Goal: Use online tool/utility

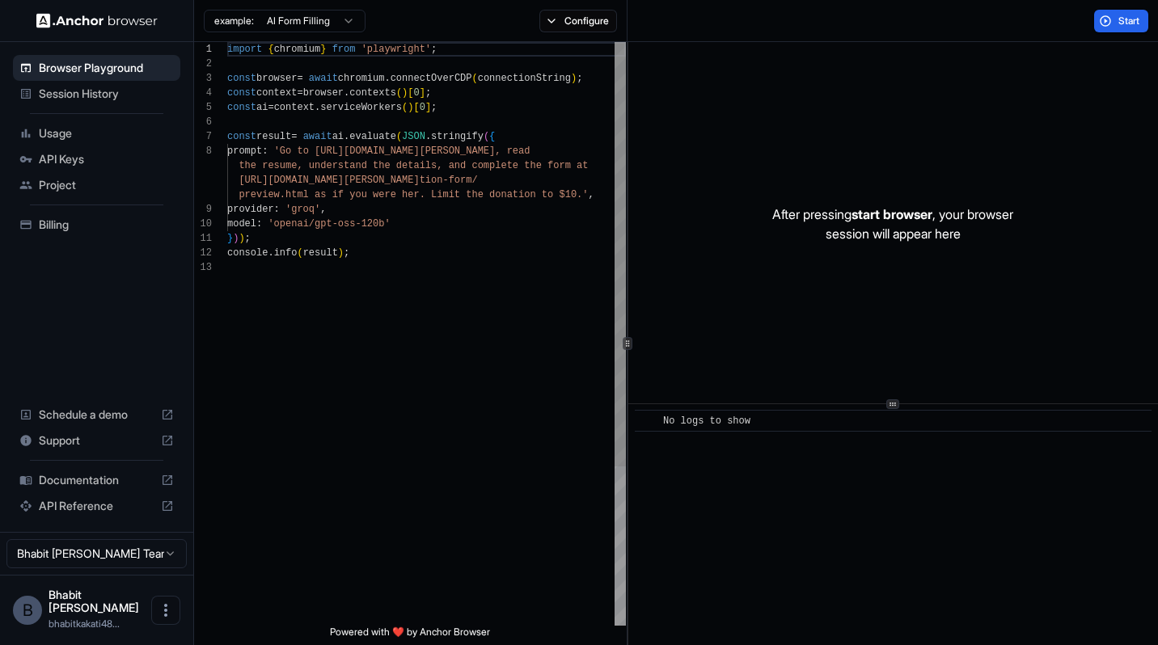
scroll to position [102, 0]
click at [107, 97] on span "Session History" at bounding box center [106, 94] width 135 height 16
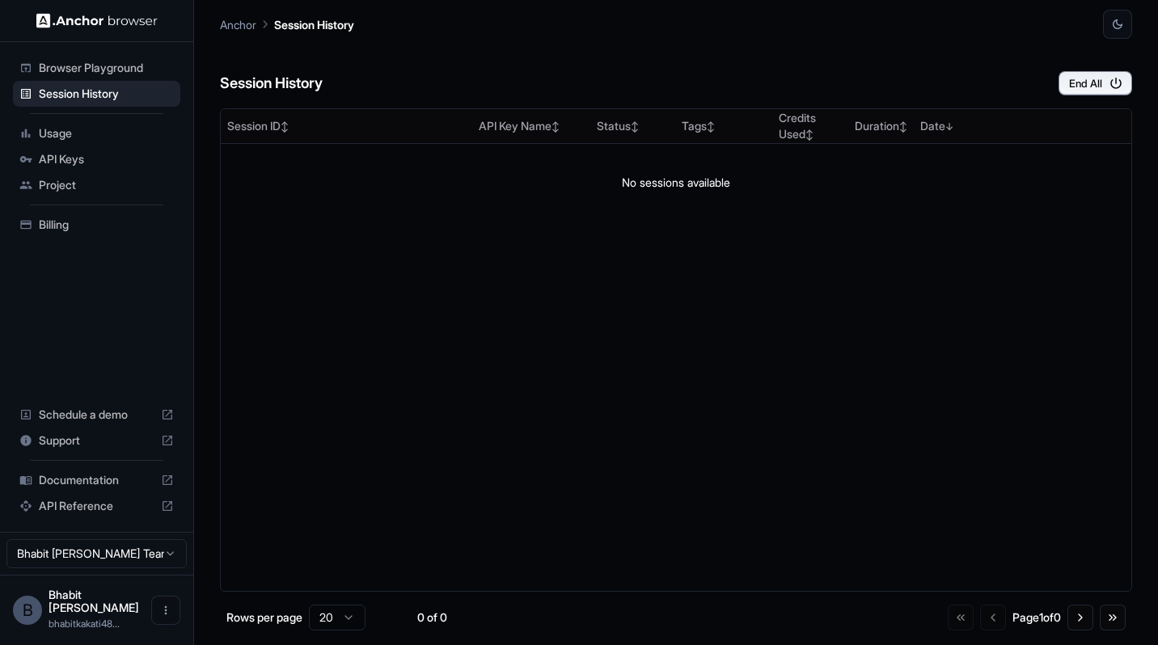
click at [103, 60] on span "Browser Playground" at bounding box center [106, 68] width 135 height 16
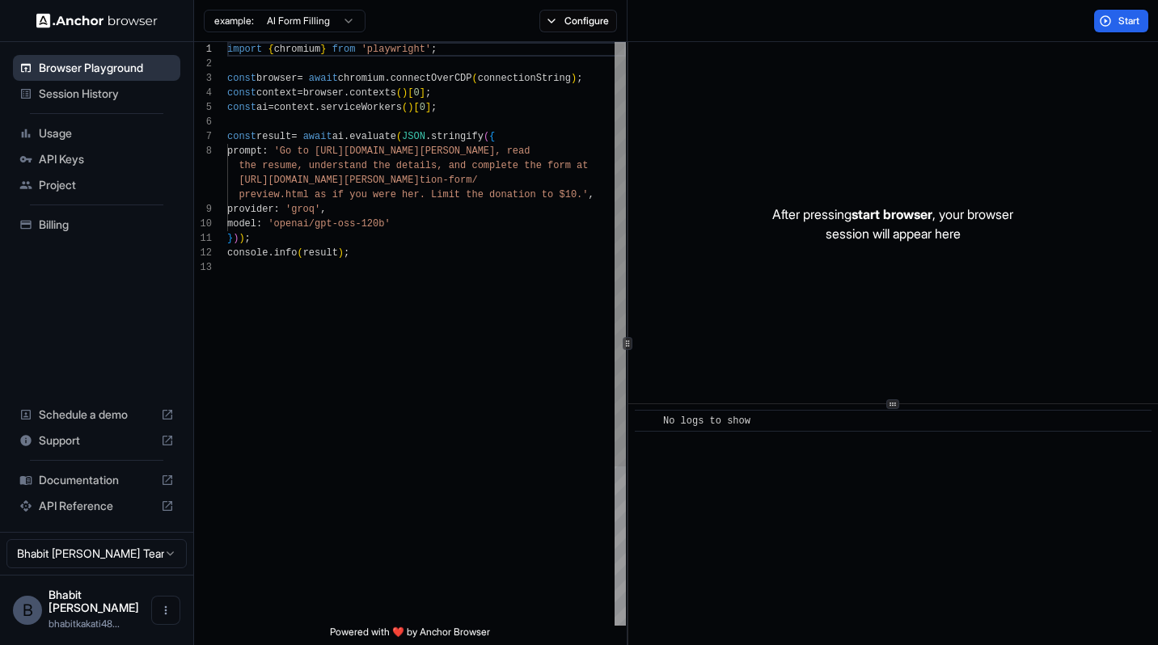
scroll to position [102, 0]
click at [343, 21] on html "Browser Playground Session History Usage API Keys Project Billing Schedule a de…" at bounding box center [579, 322] width 1158 height 645
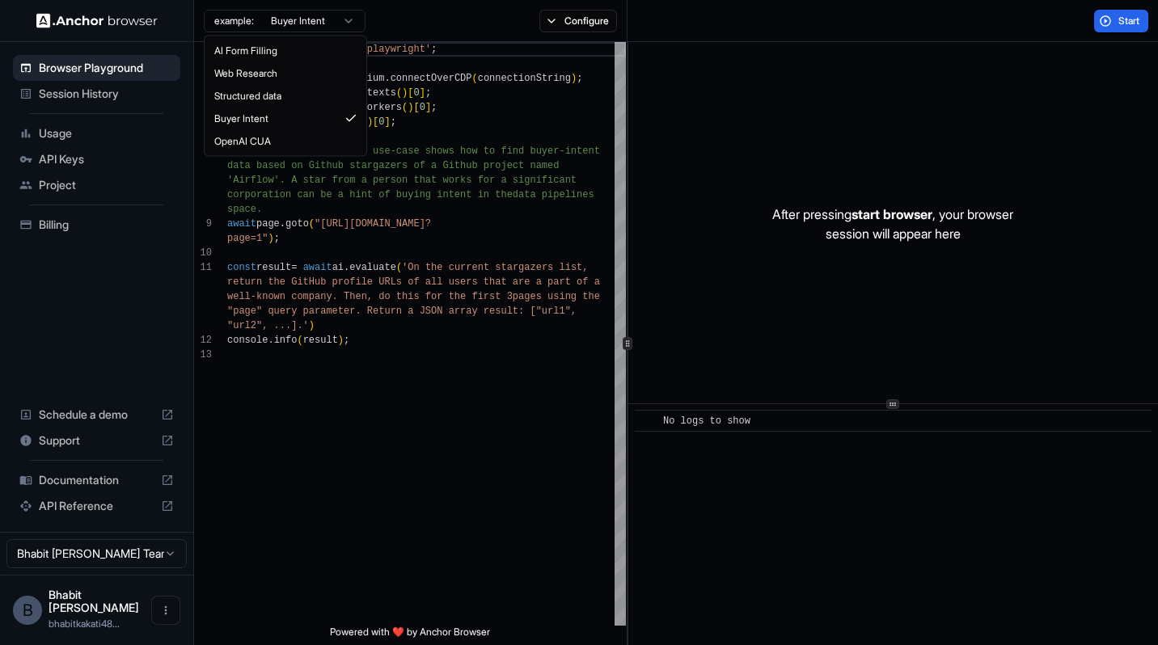
click at [346, 27] on html "Browser Playground Session History Usage API Keys Project Billing Schedule a de…" at bounding box center [579, 322] width 1158 height 645
click at [571, 23] on html "Browser Playground Session History Usage API Keys Project Billing Schedule a de…" at bounding box center [579, 322] width 1158 height 645
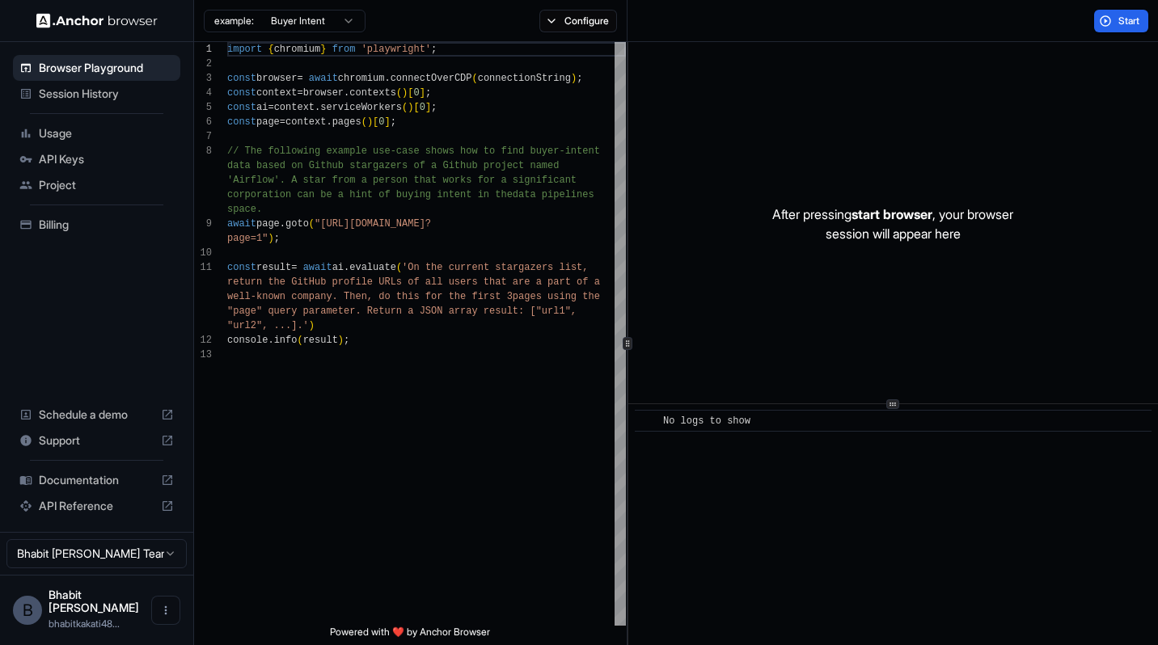
click at [571, 23] on button "Configure" at bounding box center [578, 21] width 78 height 23
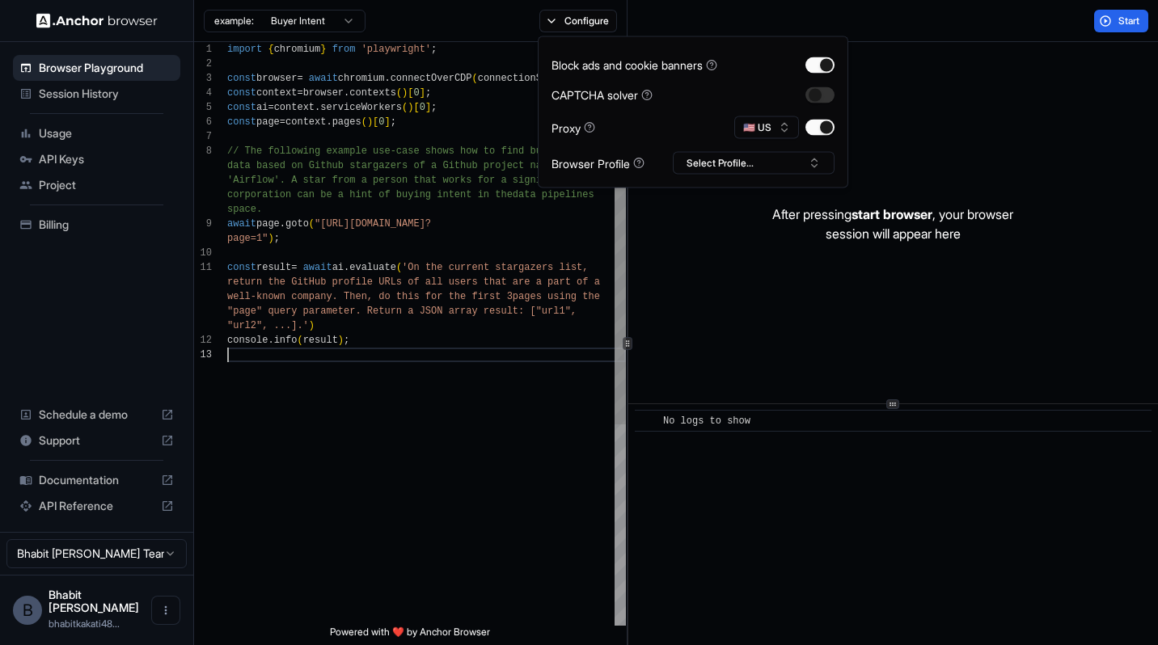
click at [428, 430] on div "const page = context . pages ( ) [ 0 ] ; // The following example use-case show…" at bounding box center [426, 486] width 399 height 889
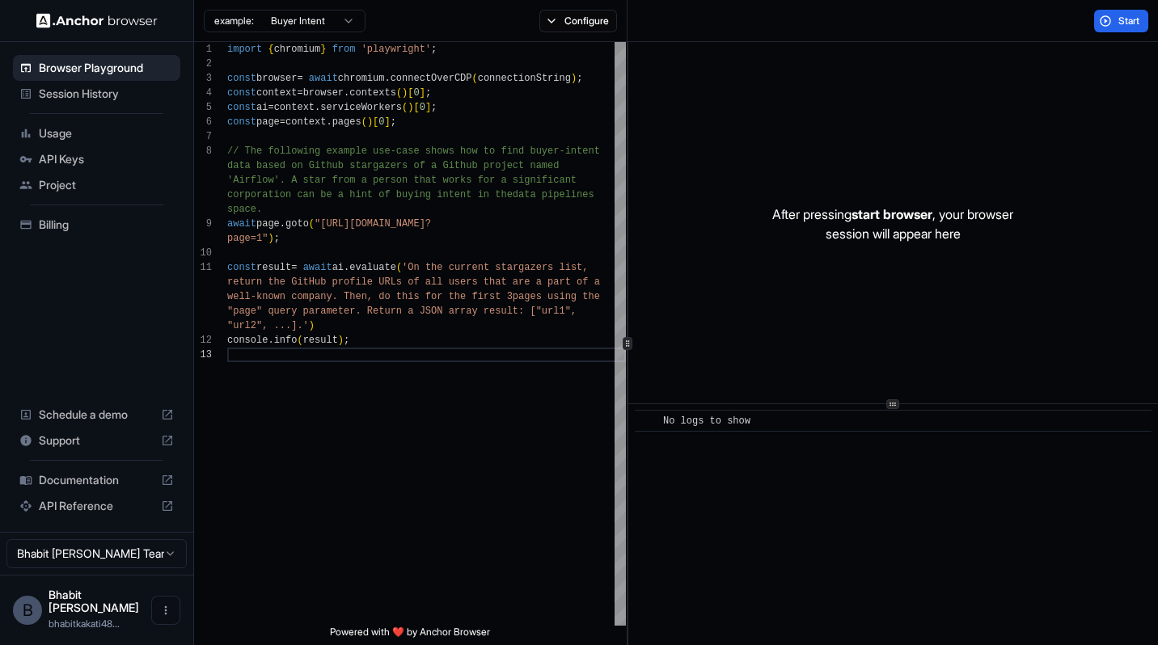
click at [340, 32] on html "Browser Playground Session History Usage API Keys Project Billing Schedule a de…" at bounding box center [579, 322] width 1158 height 645
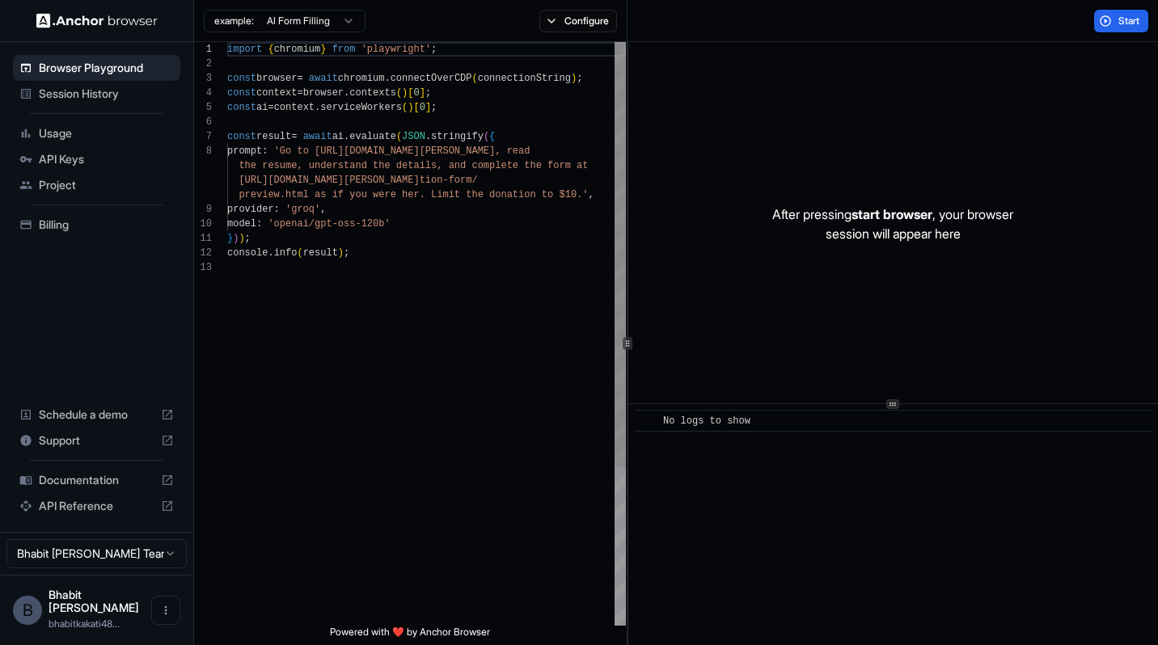
scroll to position [0, 0]
click at [1128, 15] on span "Start" at bounding box center [1129, 21] width 23 height 13
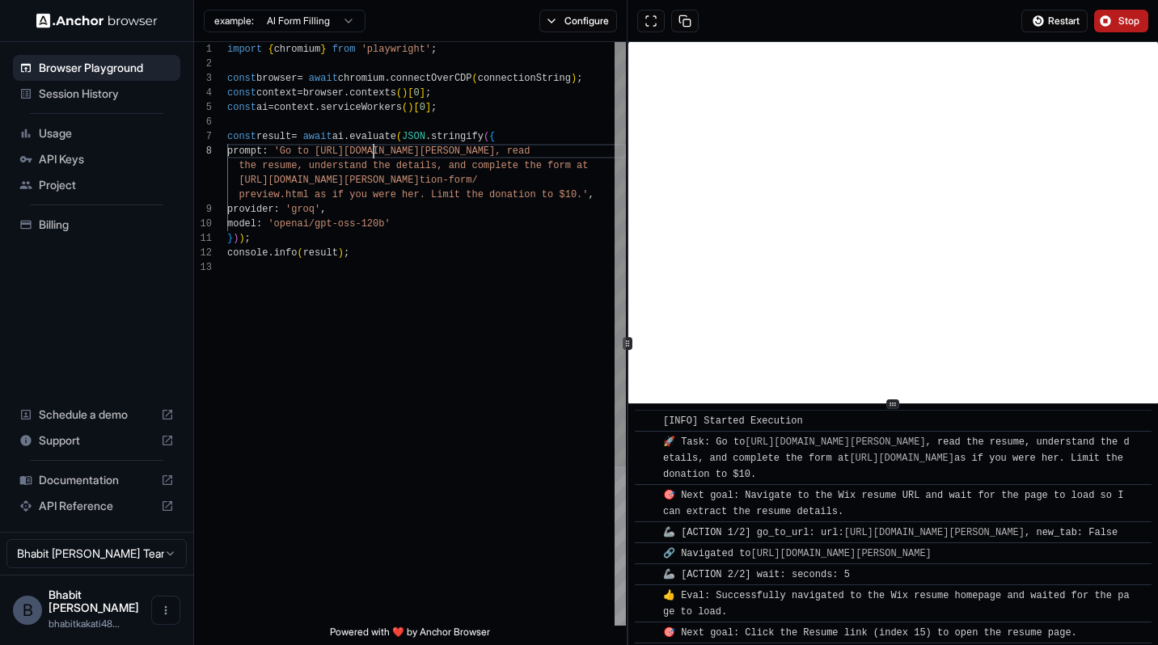
scroll to position [102, 0]
drag, startPoint x: 372, startPoint y: 150, endPoint x: 552, endPoint y: 146, distance: 180.3
click at [552, 146] on div "import { chromium } from 'playwright' ; const browser = await chromium . connec…" at bounding box center [426, 443] width 399 height 802
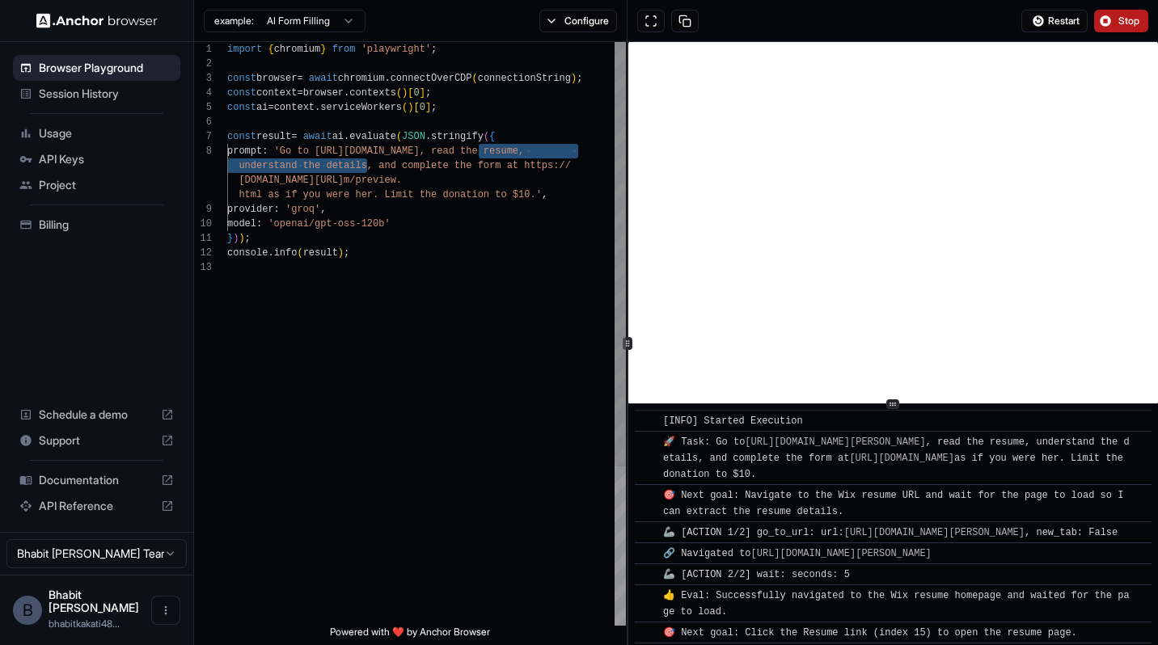
drag, startPoint x: 480, startPoint y: 147, endPoint x: 369, endPoint y: 166, distance: 113.1
click at [369, 166] on div "import { chromium } from 'playwright' ; const browser = await chromium . connec…" at bounding box center [426, 443] width 399 height 802
click at [496, 151] on div "import { chromium } from 'playwright' ; const browser = await chromium . connec…" at bounding box center [426, 443] width 399 height 802
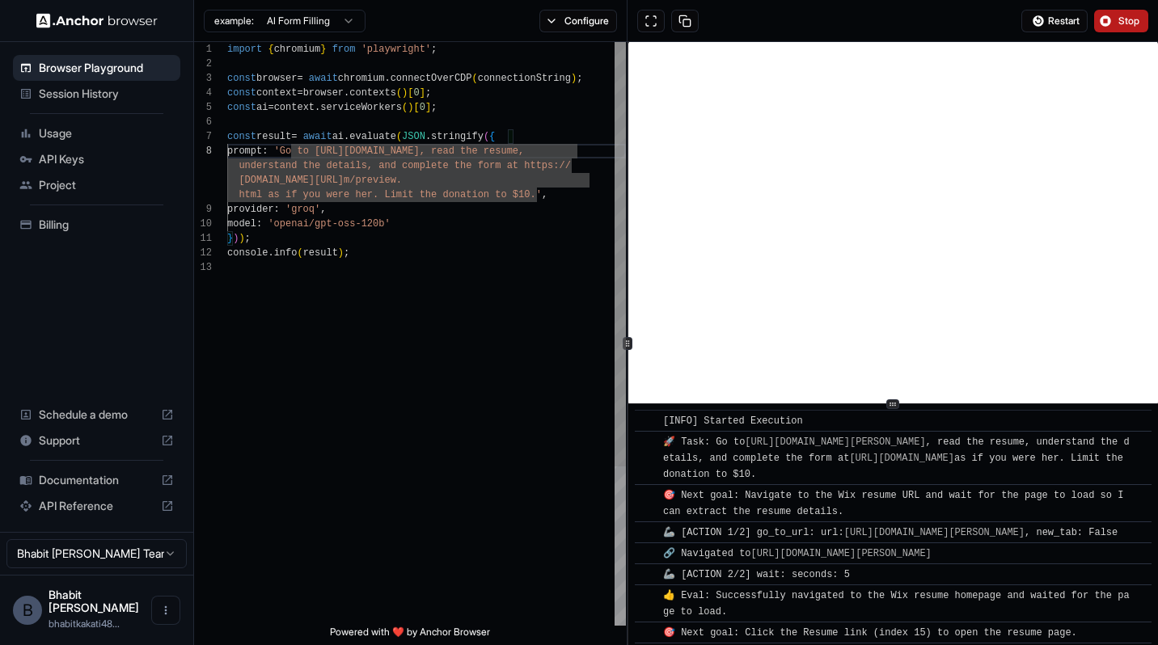
click at [479, 151] on div "import { chromium } from 'playwright' ; const browser = await chromium . connec…" at bounding box center [426, 443] width 399 height 802
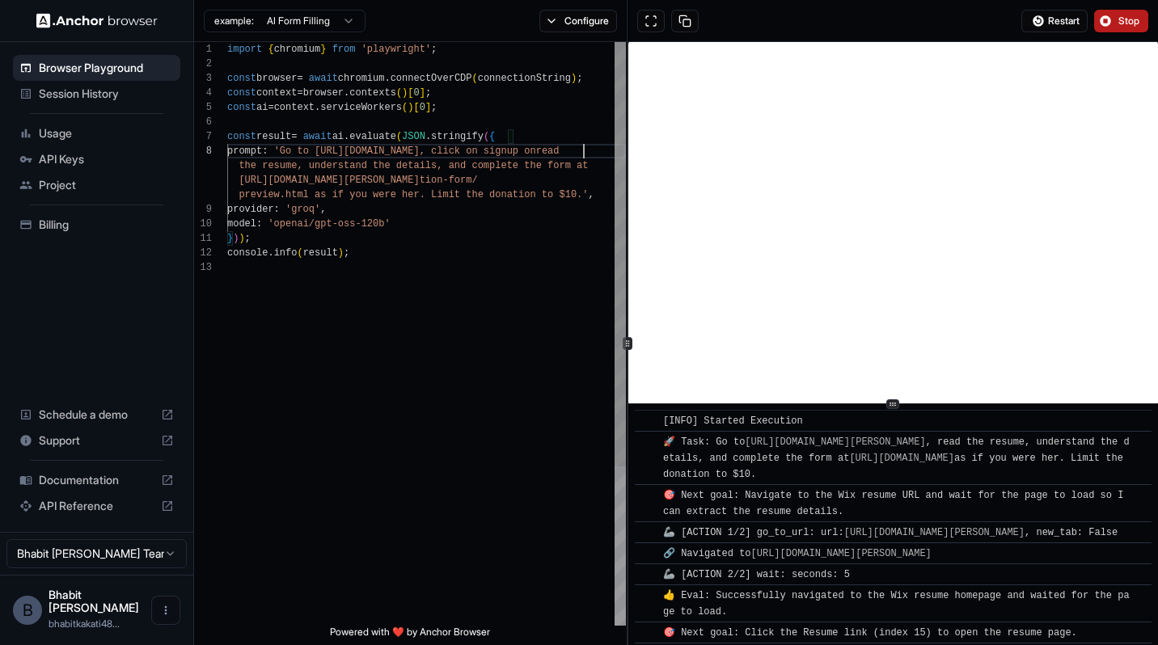
scroll to position [116, 0]
click at [390, 166] on div "import { chromium } from 'playwright' ; const browser = await chromium . connec…" at bounding box center [426, 450] width 399 height 817
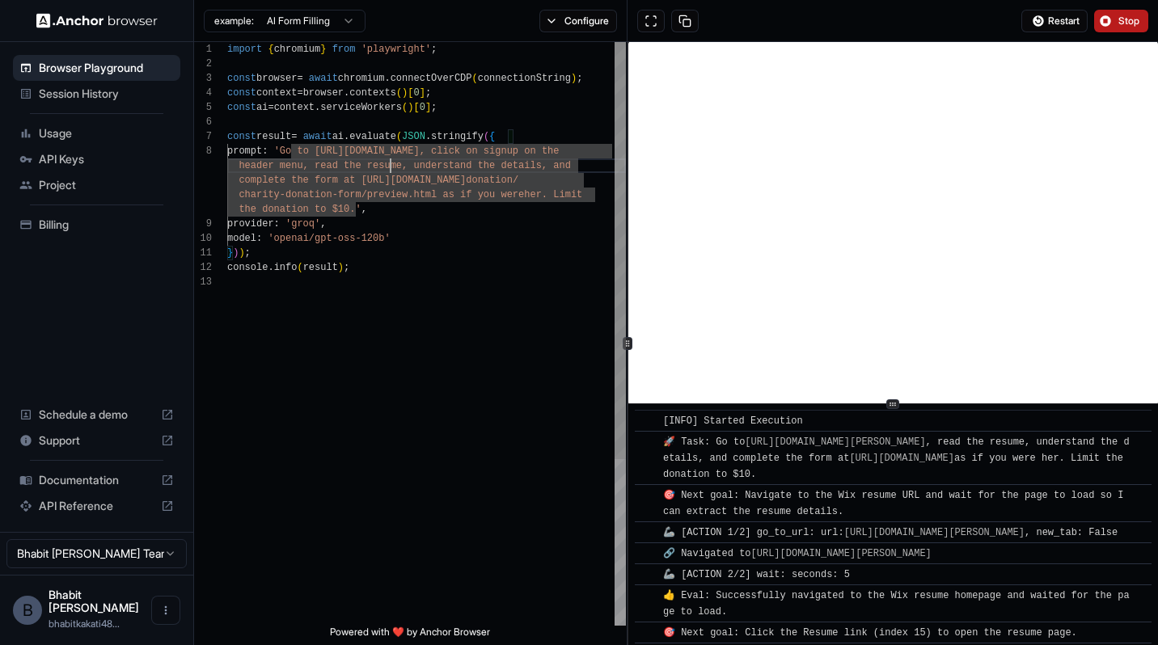
click at [390, 166] on div "import { chromium } from 'playwright' ; const browser = await chromium . connec…" at bounding box center [426, 450] width 399 height 817
click at [381, 167] on div "import { chromium } from 'playwright' ; const browser = await chromium . connec…" at bounding box center [426, 450] width 399 height 817
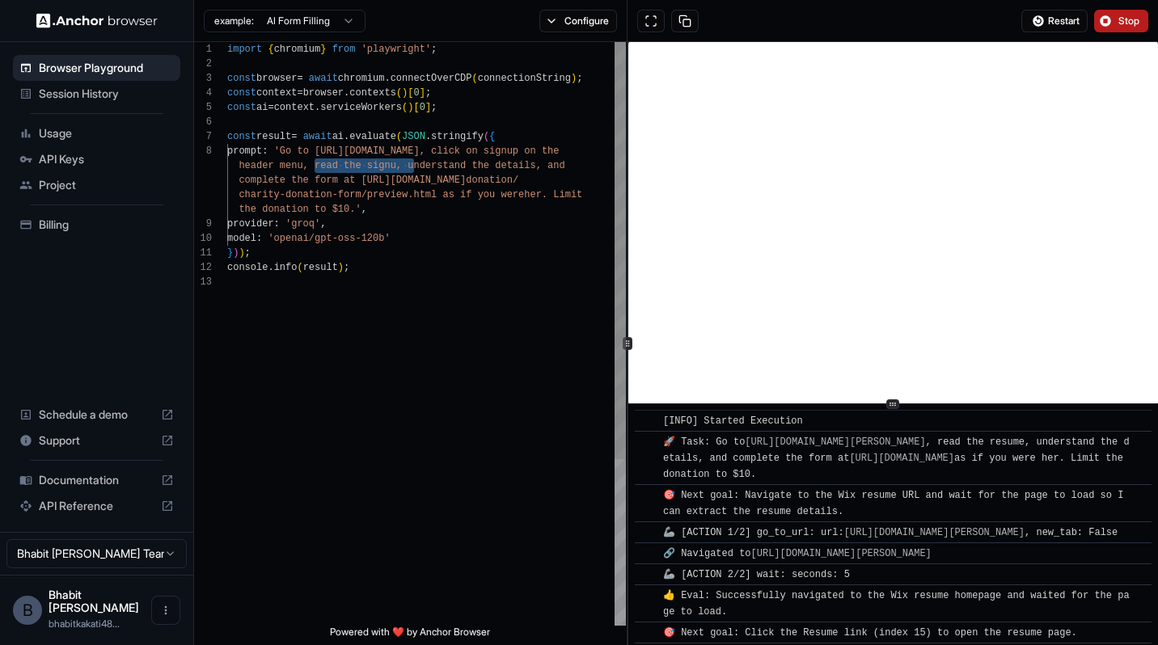
drag, startPoint x: 411, startPoint y: 166, endPoint x: 313, endPoint y: 162, distance: 98.7
click at [313, 162] on div "import { chromium } from 'playwright' ; const browser = await chromium . connec…" at bounding box center [426, 450] width 399 height 817
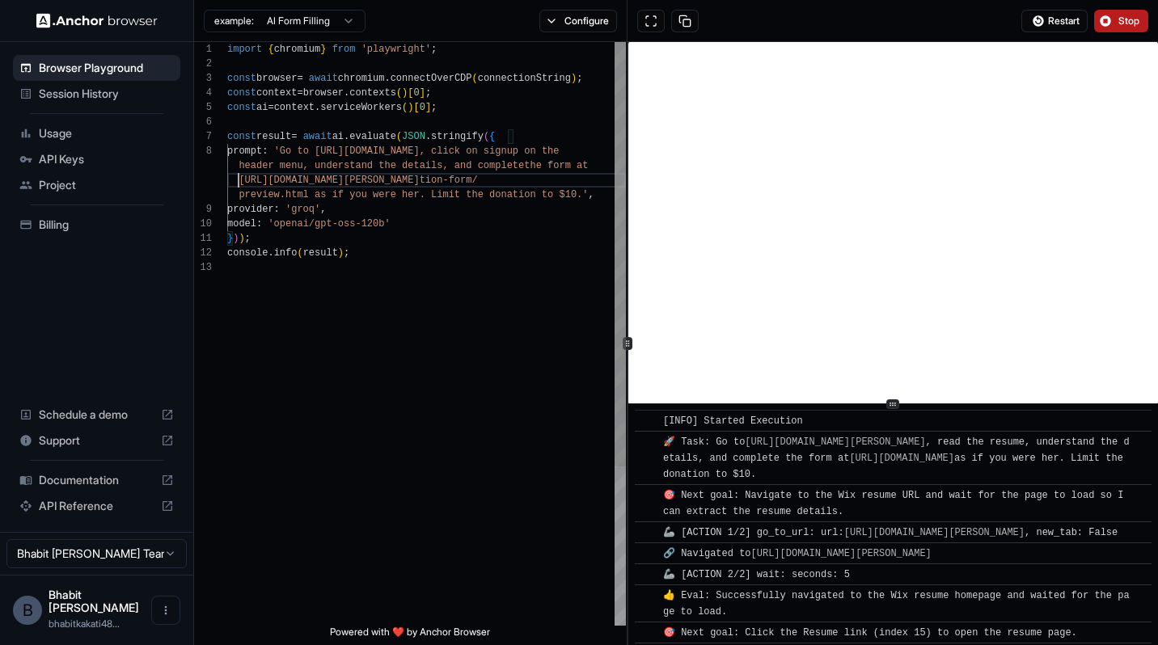
scroll to position [131, 0]
drag, startPoint x: 238, startPoint y: 180, endPoint x: 306, endPoint y: 194, distance: 70.1
click at [306, 194] on div "import { chromium } from 'playwright' ; const browser = await chromium . connec…" at bounding box center [426, 443] width 399 height 802
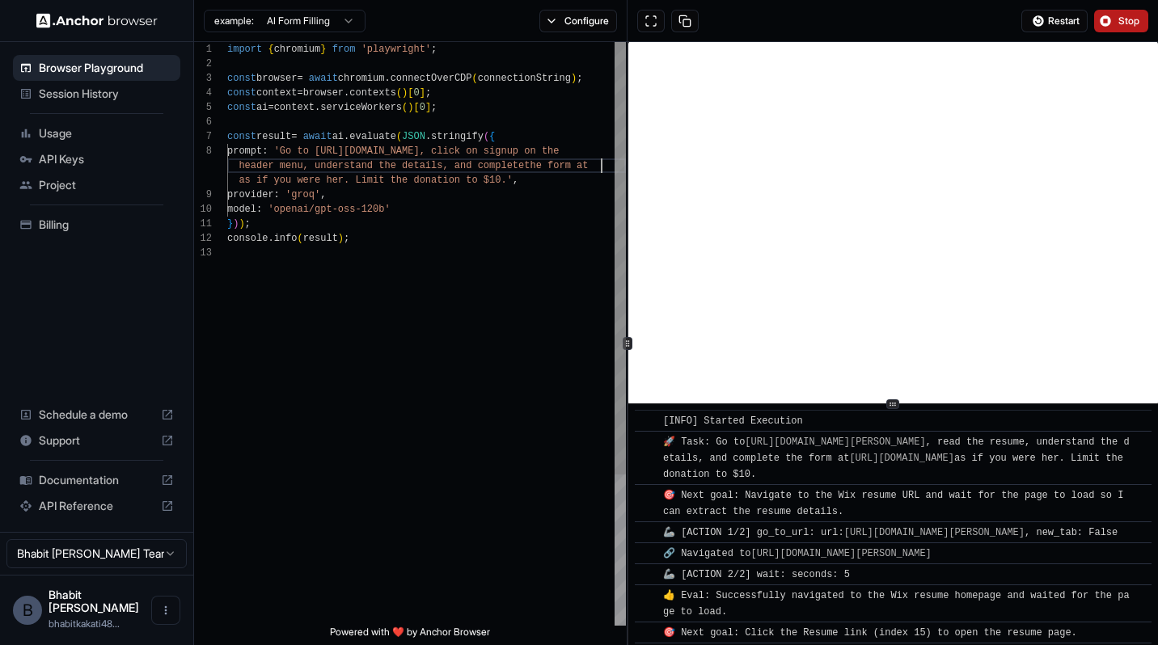
scroll to position [116, 0]
click at [455, 167] on div "import { chromium } from 'playwright' ; const browser = await chromium . connec…" at bounding box center [426, 435] width 399 height 787
click at [361, 183] on div "import { chromium } from 'playwright' ; const browser = await chromium . connec…" at bounding box center [426, 443] width 399 height 802
click at [433, 187] on div "import { chromium } from 'playwright' ; const browser = await chromium . connec…" at bounding box center [426, 443] width 399 height 802
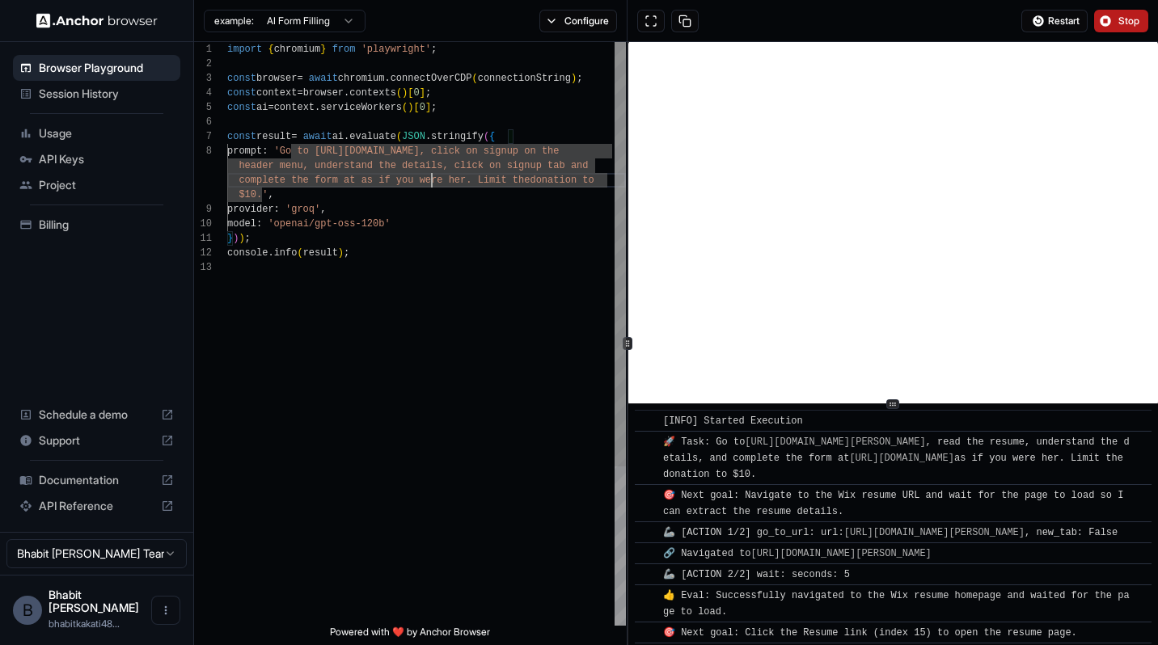
click at [453, 184] on div "import { chromium } from 'playwright' ; const browser = await chromium . connec…" at bounding box center [426, 443] width 399 height 802
click at [455, 182] on div "import { chromium } from 'playwright' ; const browser = await chromium . connec…" at bounding box center [426, 443] width 399 height 802
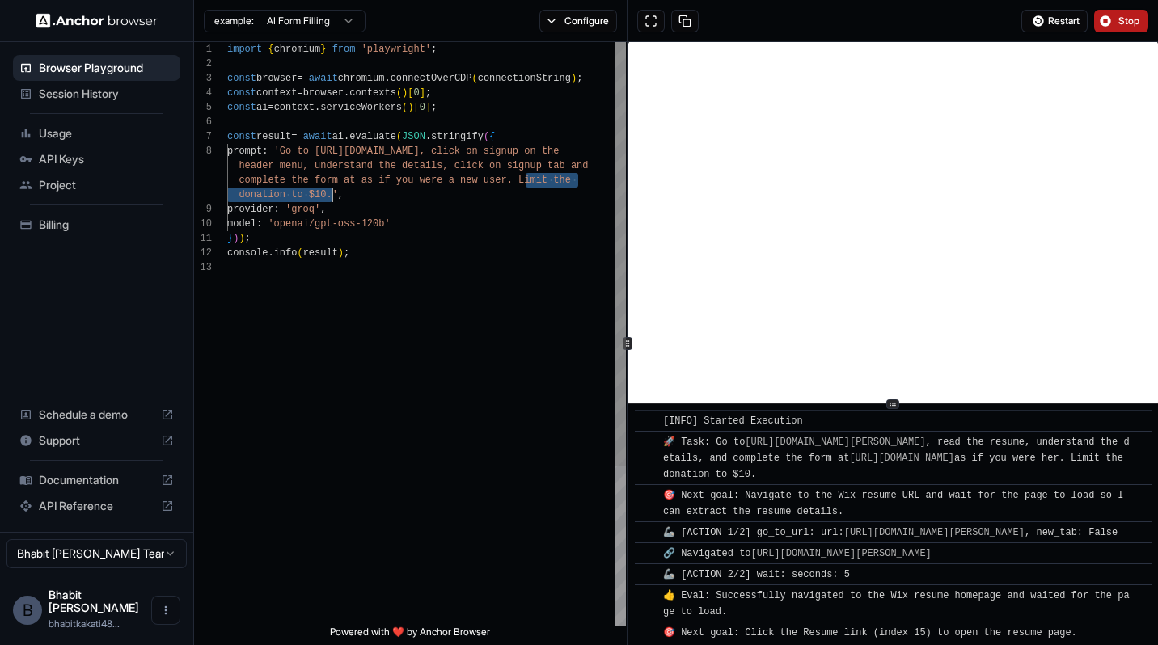
drag, startPoint x: 523, startPoint y: 181, endPoint x: 331, endPoint y: 197, distance: 193.1
click at [1115, 20] on button "Stop" at bounding box center [1121, 21] width 54 height 23
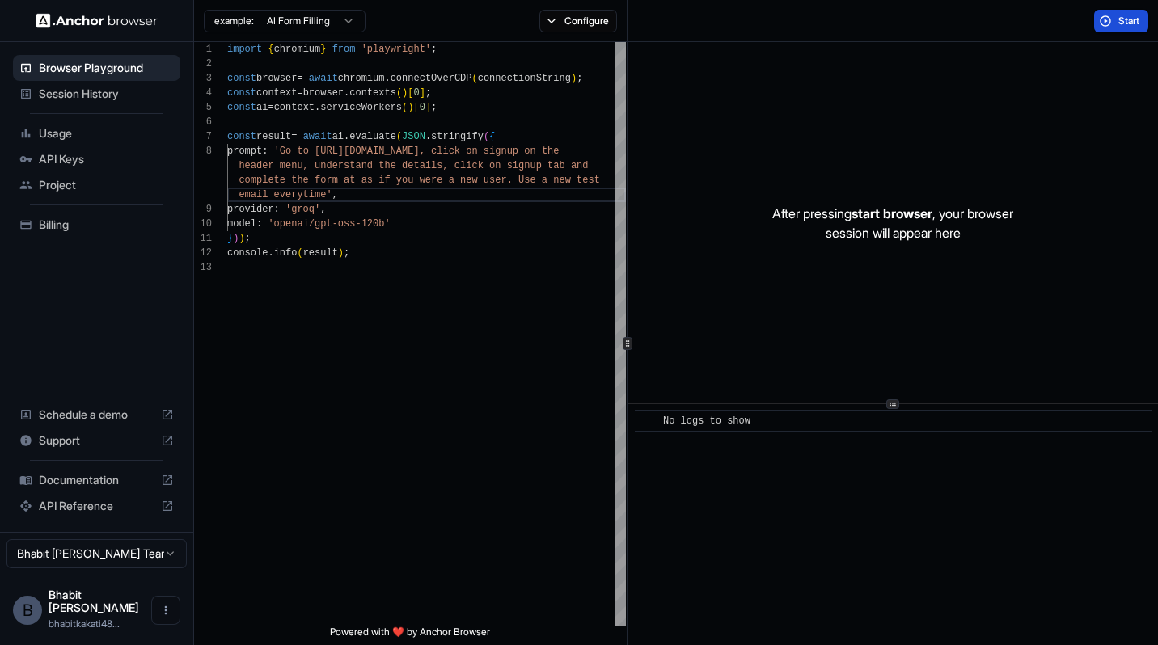
click at [1113, 21] on button "Start" at bounding box center [1121, 21] width 54 height 23
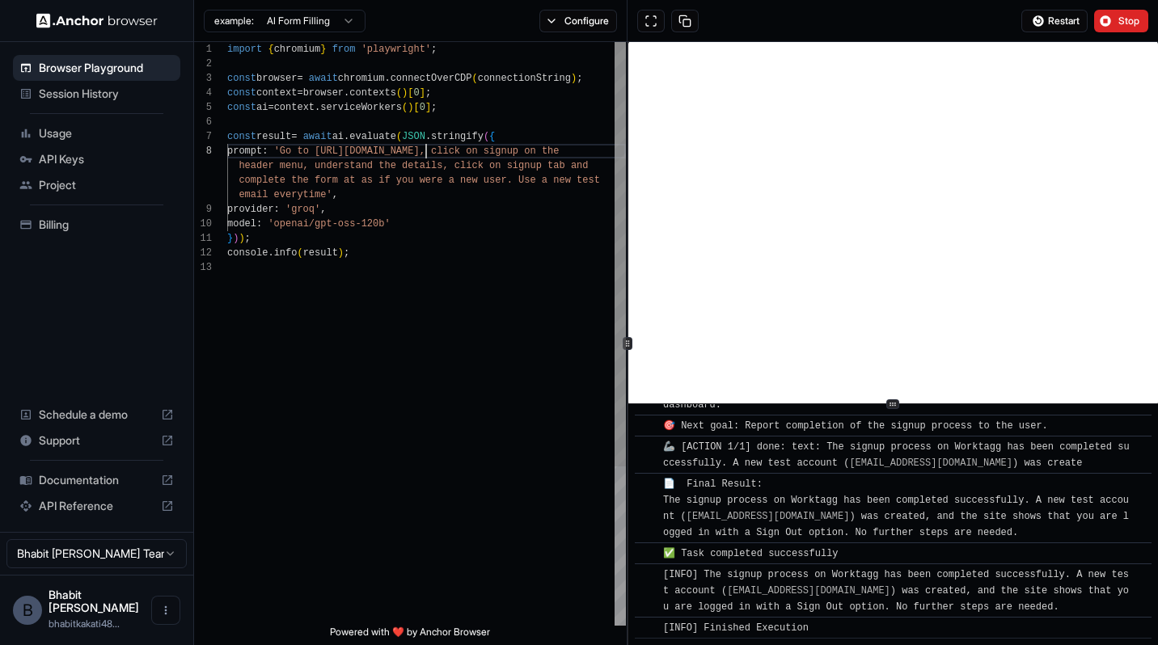
scroll to position [102, 0]
click at [427, 150] on div "import { chromium } from 'playwright' ; const browser = await chromium . connec…" at bounding box center [426, 443] width 399 height 802
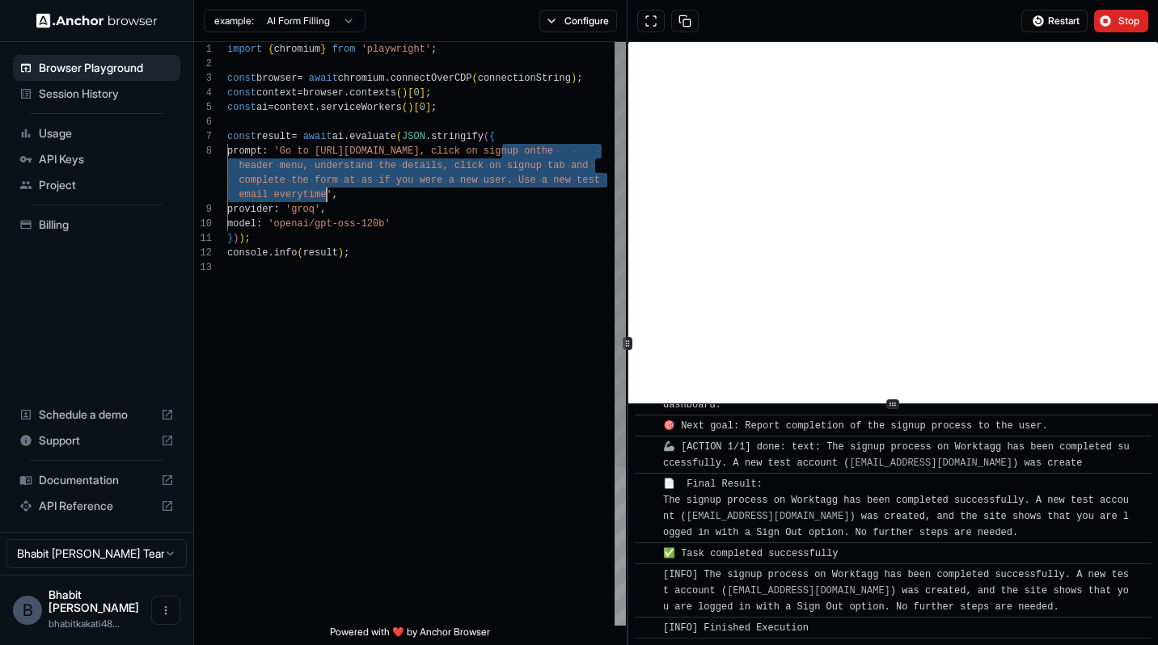
drag, startPoint x: 501, startPoint y: 152, endPoint x: 331, endPoint y: 190, distance: 174.8
click at [330, 190] on div "import { chromium } from 'playwright' ; const browser = await chromium . connec…" at bounding box center [426, 443] width 399 height 802
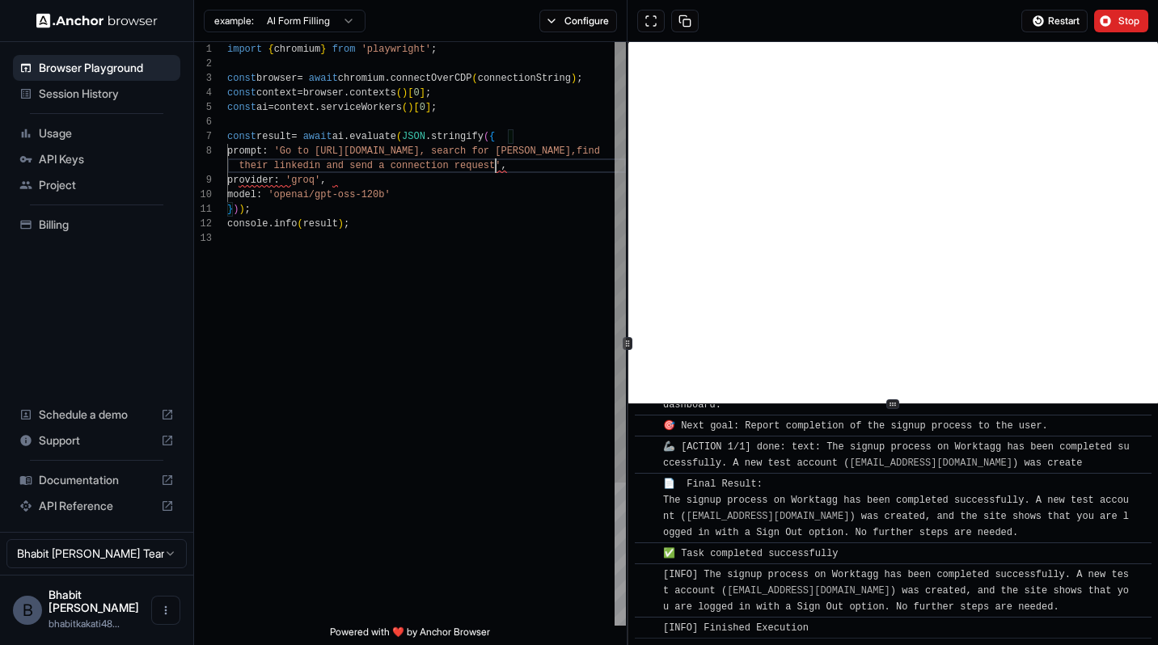
scroll to position [116, 0]
click at [432, 167] on div "import { chromium } from 'playwright' ; const browser = await chromium . connec…" at bounding box center [426, 428] width 399 height 773
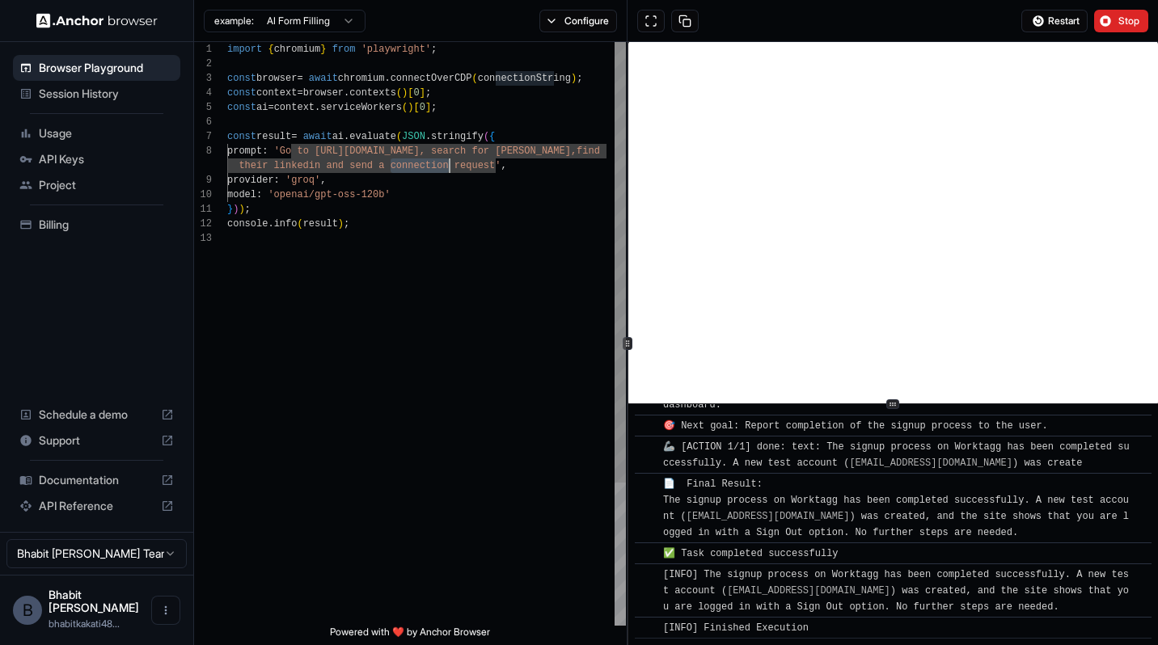
click at [432, 167] on div "import { chromium } from 'playwright' ; const browser = await chromium . connec…" at bounding box center [426, 428] width 399 height 773
click at [479, 163] on div "import { chromium } from 'playwright' ; const browser = await chromium . connec…" at bounding box center [426, 428] width 399 height 773
click at [392, 167] on div "import { chromium } from 'playwright' ; const browser = await chromium . connec…" at bounding box center [426, 428] width 399 height 773
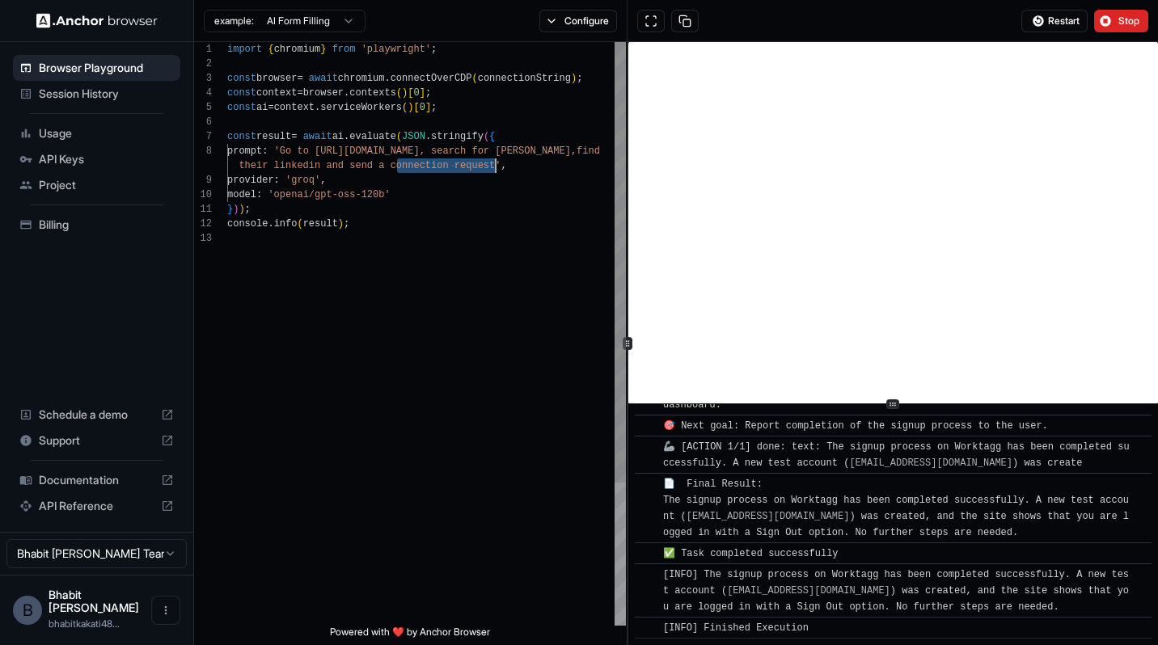
drag, startPoint x: 396, startPoint y: 167, endPoint x: 496, endPoint y: 162, distance: 99.6
click at [496, 162] on div "import { chromium } from 'playwright' ; const browser = await chromium . connec…" at bounding box center [426, 428] width 399 height 773
type textarea "**********"
click at [1120, 16] on span "Stop" at bounding box center [1129, 21] width 23 height 13
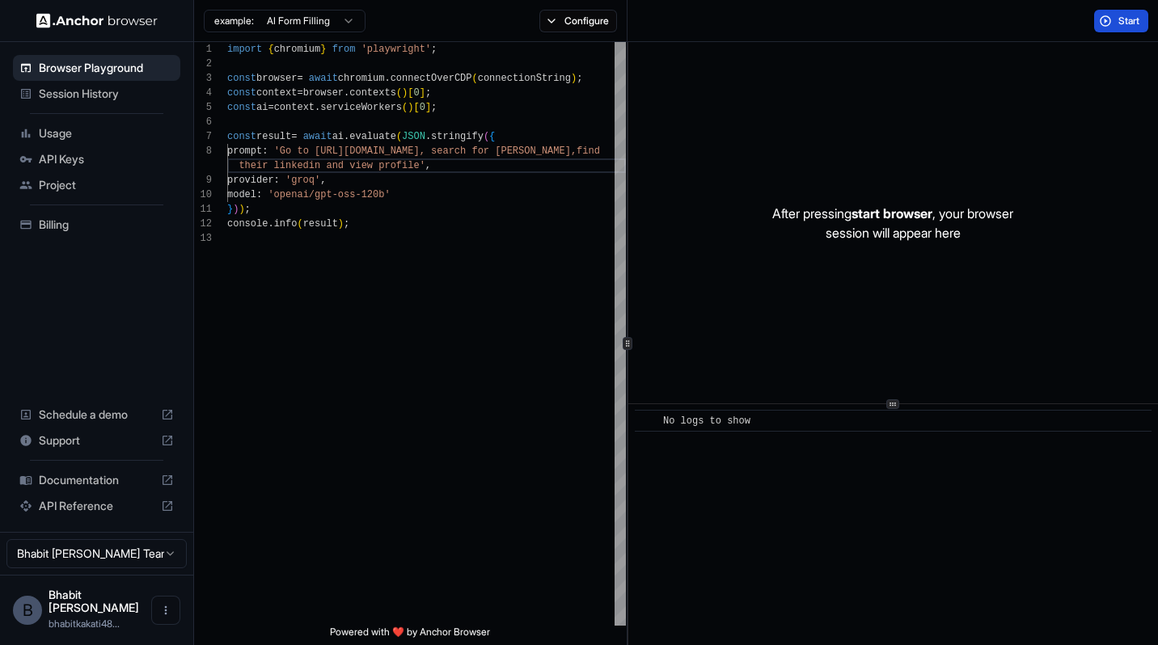
click at [1108, 19] on button "Start" at bounding box center [1121, 21] width 54 height 23
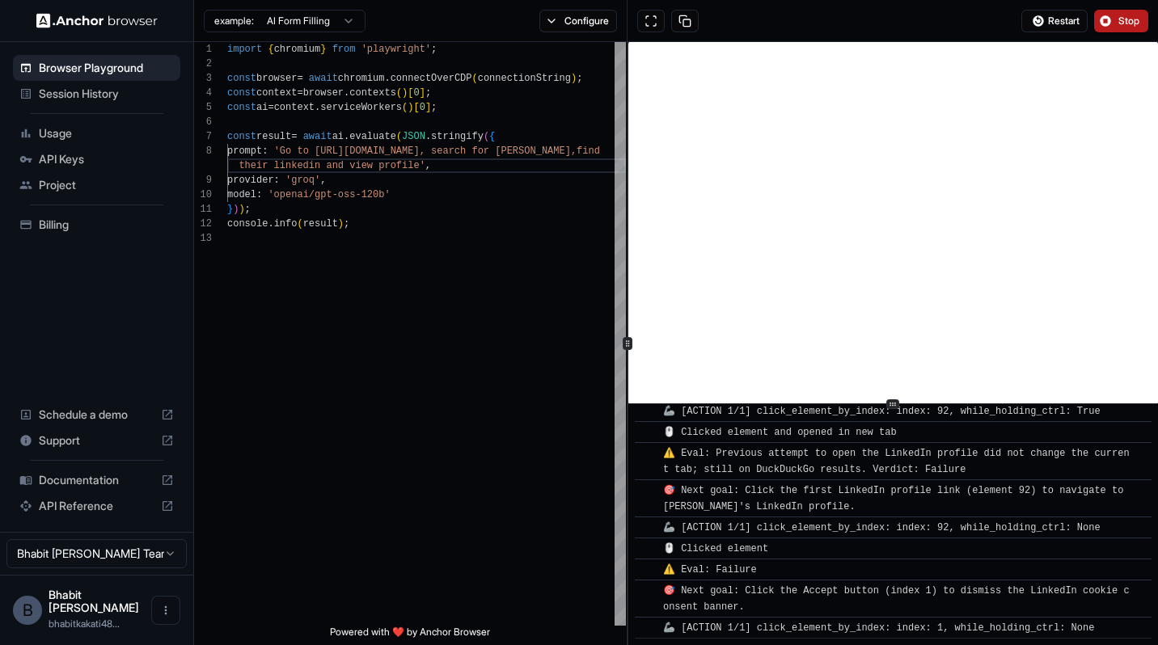
scroll to position [1500, 0]
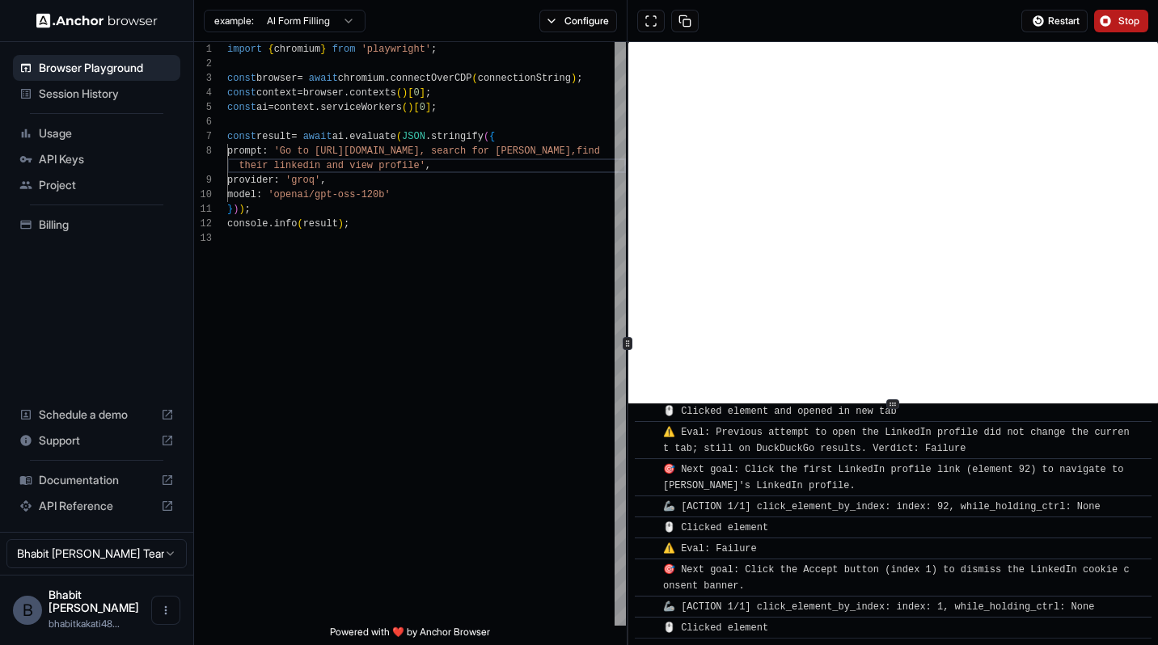
click at [1108, 19] on button "Stop" at bounding box center [1121, 21] width 54 height 23
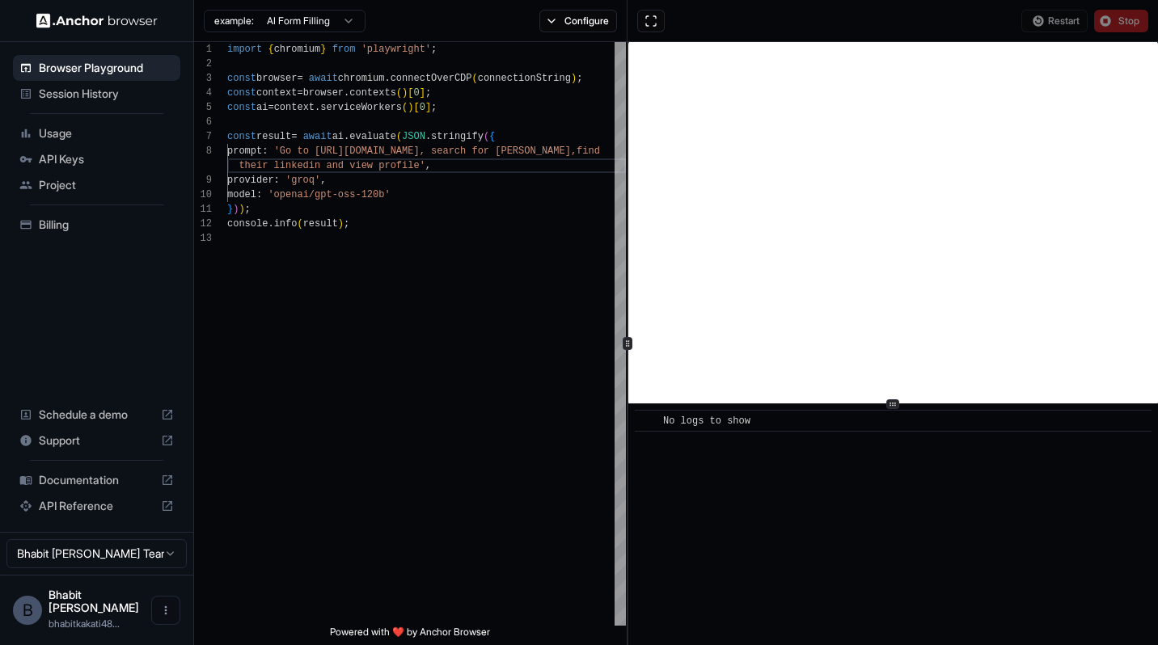
scroll to position [0, 0]
